Goal: Transaction & Acquisition: Purchase product/service

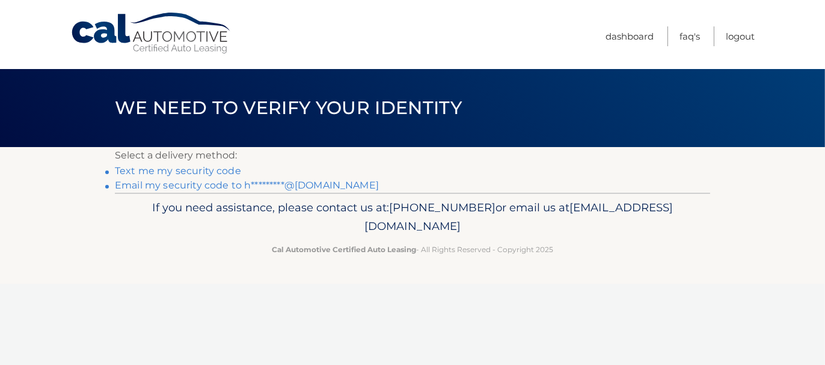
click at [150, 171] on link "Text me my security code" at bounding box center [178, 170] width 126 height 11
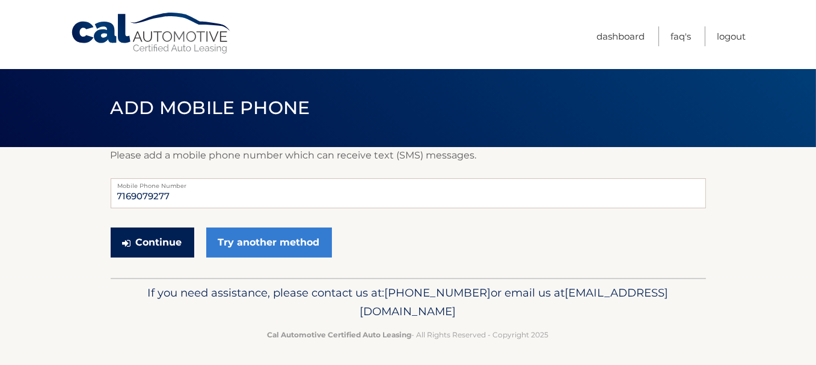
click at [154, 240] on button "Continue" at bounding box center [153, 243] width 84 height 30
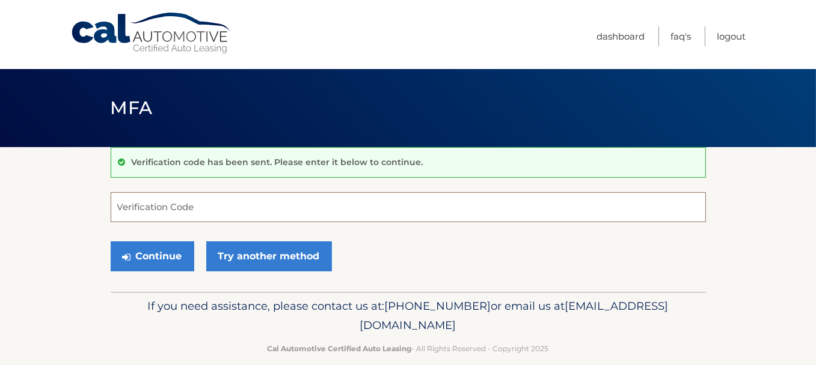
click at [136, 199] on input "Verification Code" at bounding box center [408, 207] width 595 height 30
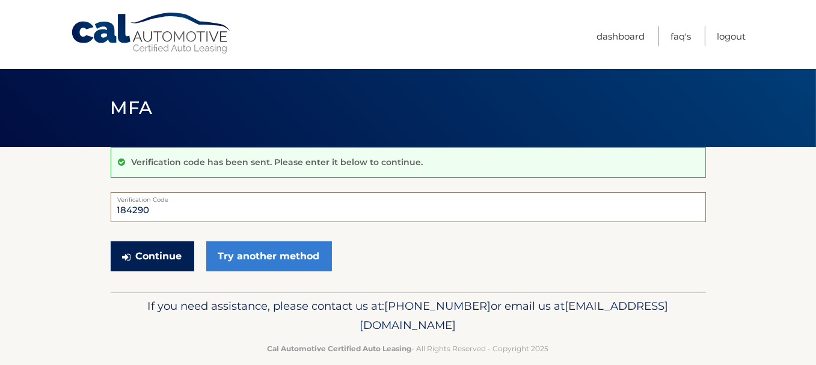
type input "184290"
click at [147, 255] on button "Continue" at bounding box center [153, 257] width 84 height 30
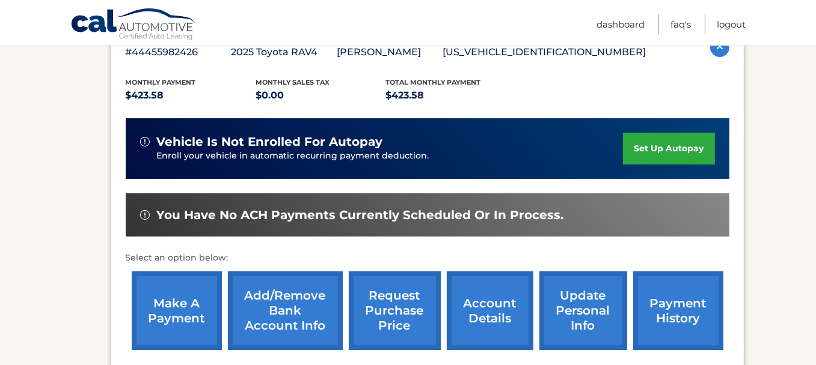
scroll to position [240, 0]
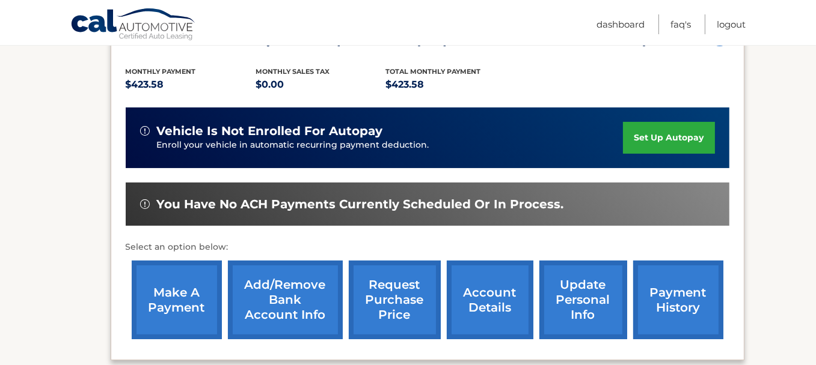
click at [171, 298] on link "make a payment" at bounding box center [177, 300] width 90 height 79
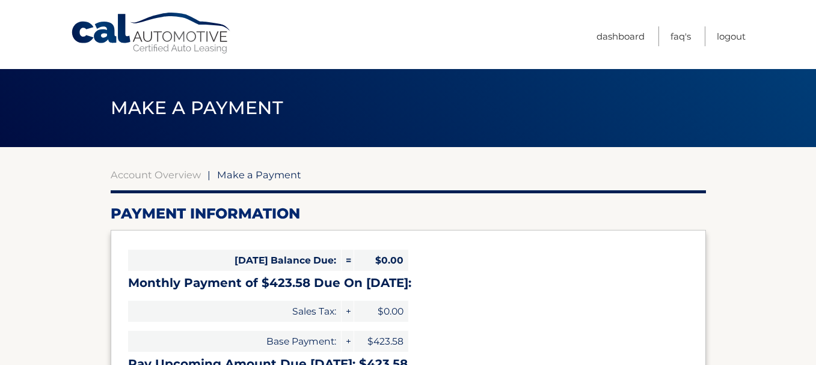
select select "Njg2ZjU1ODAtNTg1NS00YjM1LThiY2QtYWY4MDA3OWFhNzg2"
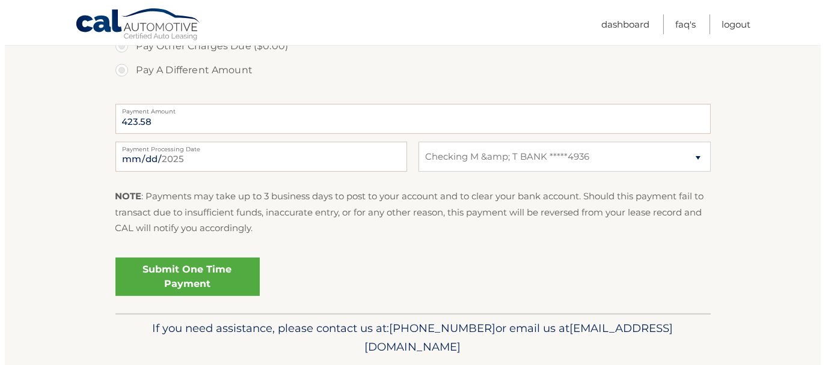
scroll to position [481, 0]
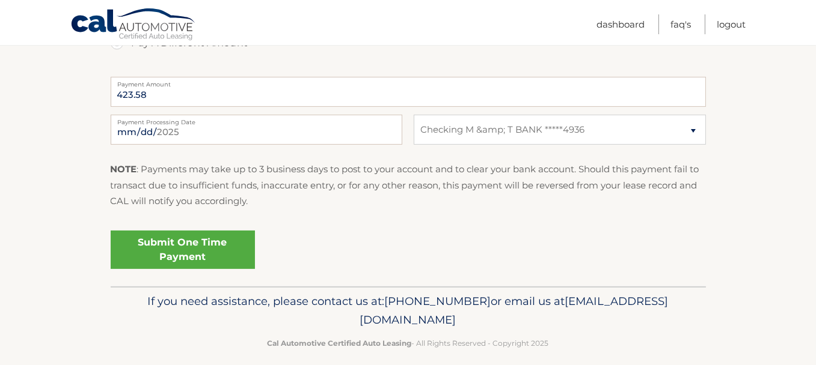
click at [188, 249] on link "Submit One Time Payment" at bounding box center [183, 250] width 144 height 38
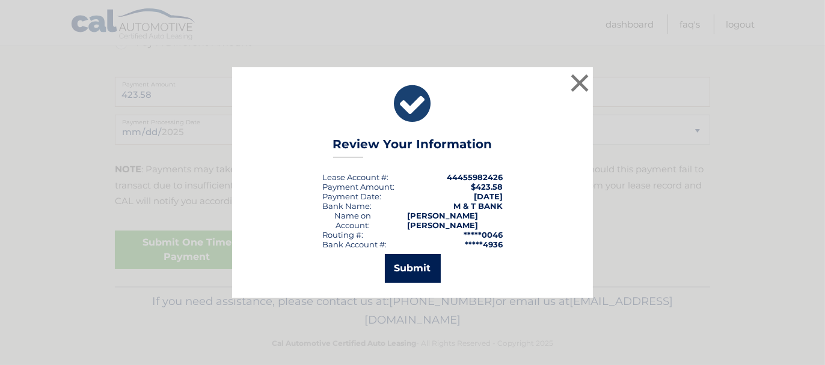
click at [397, 268] on button "Submit" at bounding box center [413, 268] width 56 height 29
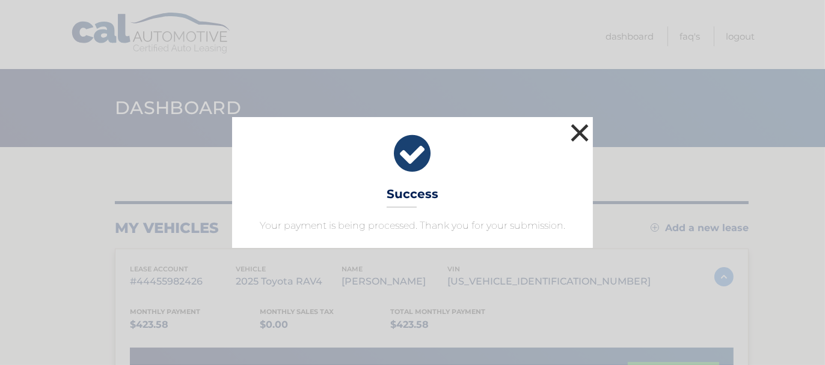
click at [576, 134] on button "×" at bounding box center [579, 133] width 24 height 24
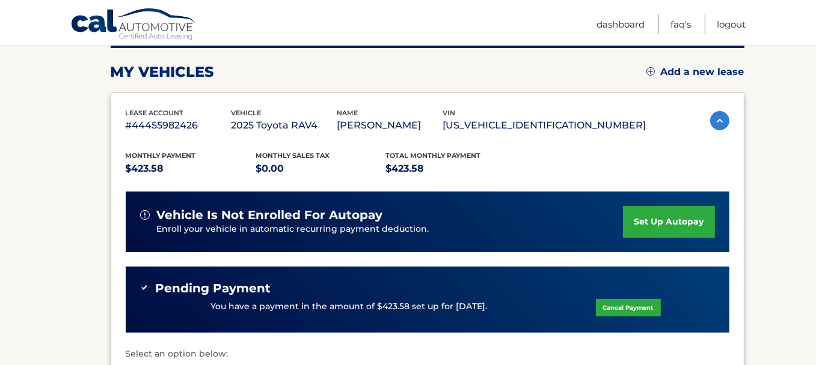
scroll to position [180, 0]
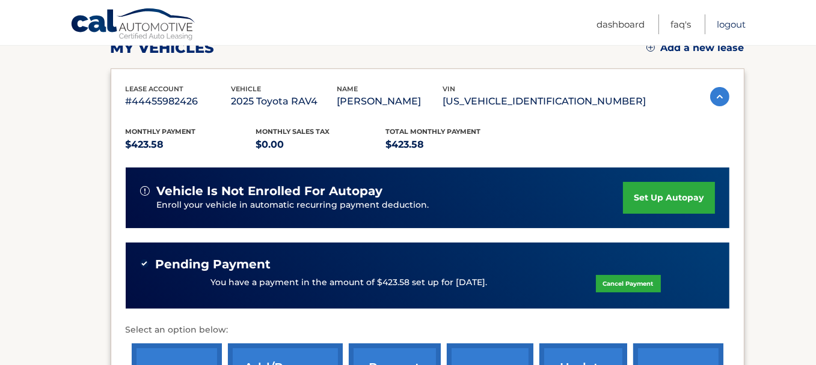
click at [730, 20] on link "Logout" at bounding box center [730, 24] width 29 height 20
